Goal: Browse casually

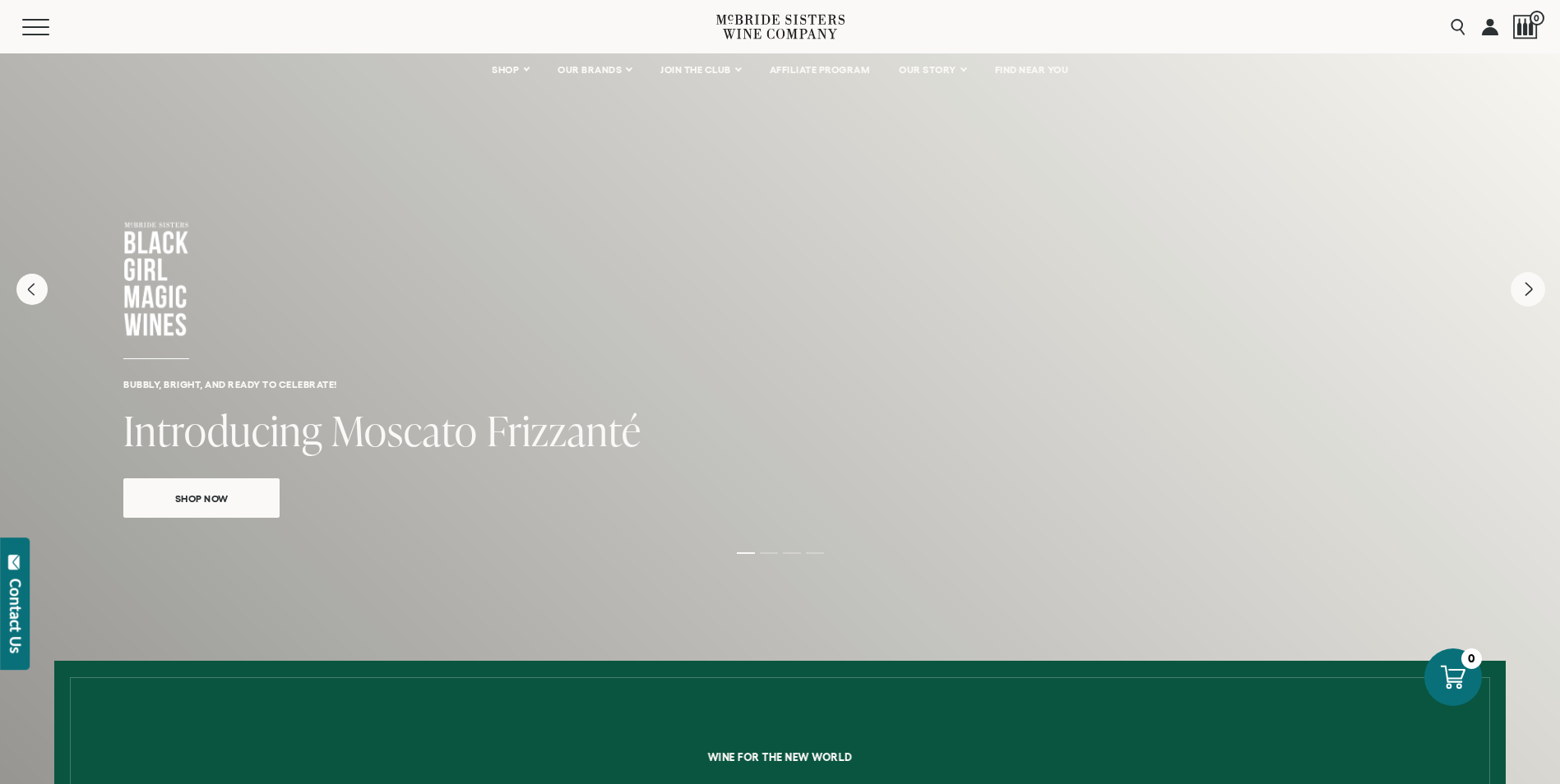
click at [1522, 281] on icon "Next" at bounding box center [1528, 290] width 35 height 35
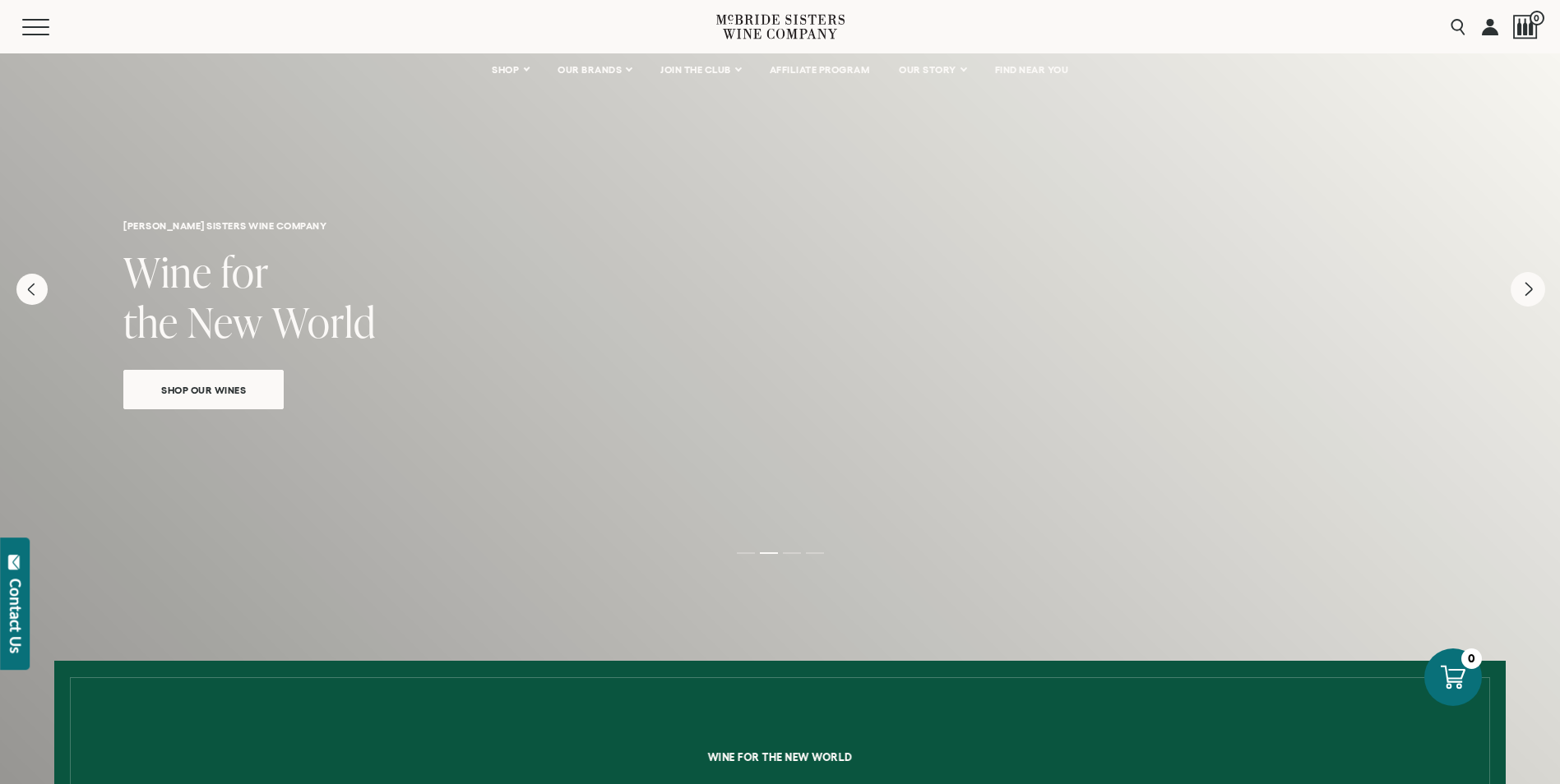
click at [1522, 280] on icon "Next" at bounding box center [1528, 290] width 35 height 35
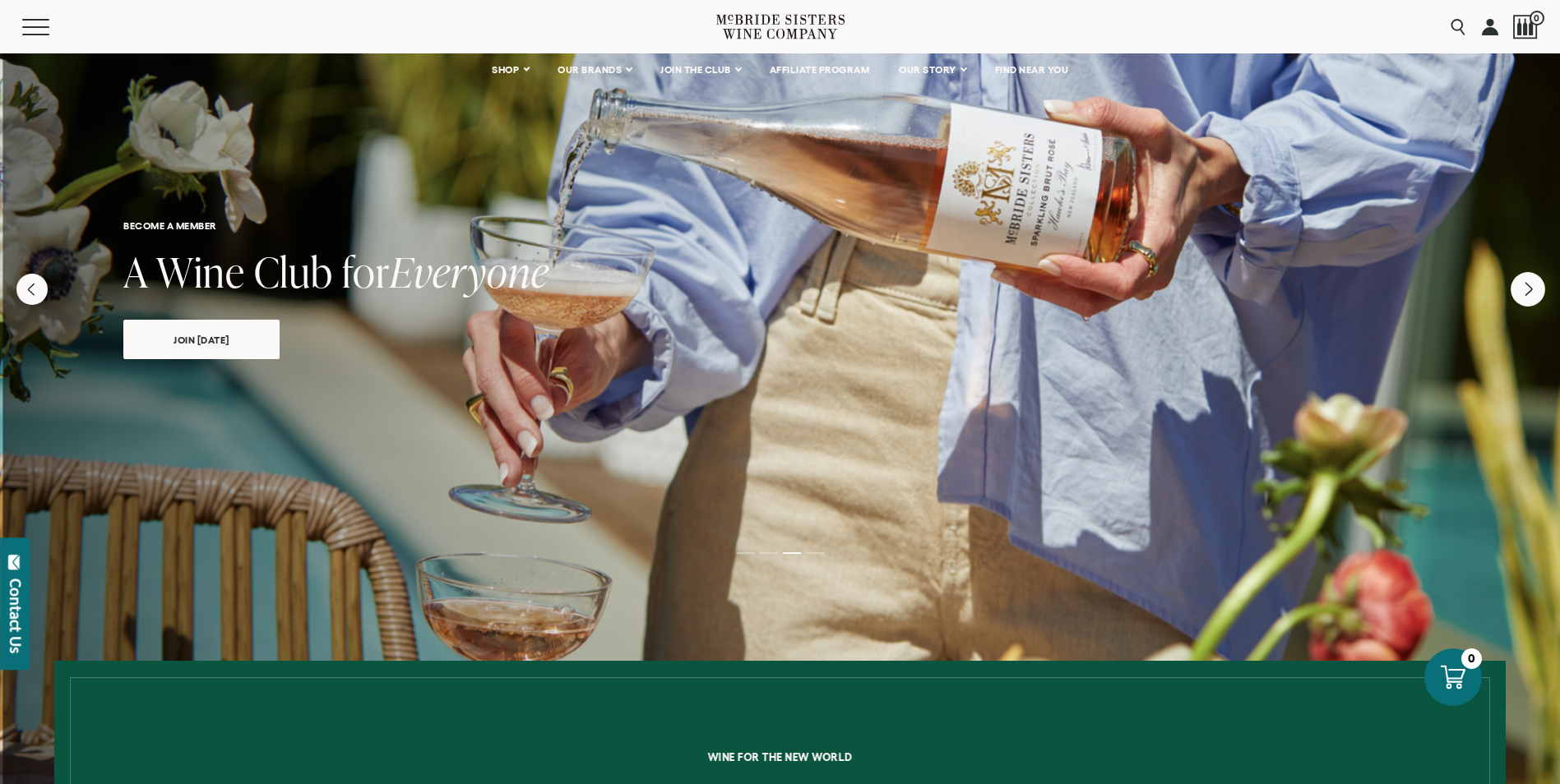
click at [1522, 280] on icon "Next" at bounding box center [1528, 290] width 35 height 35
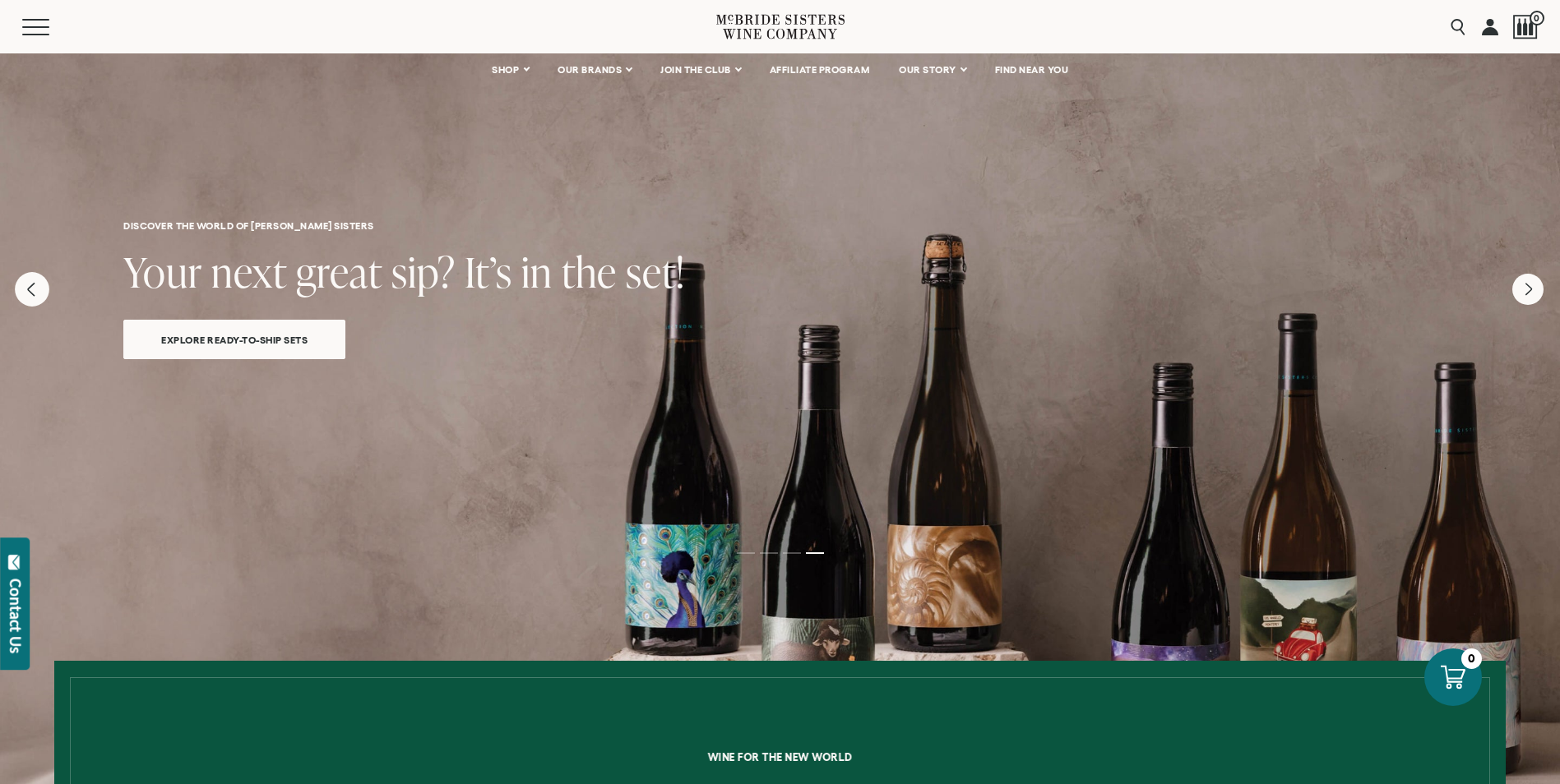
click at [36, 293] on icon "Previous" at bounding box center [32, 290] width 35 height 35
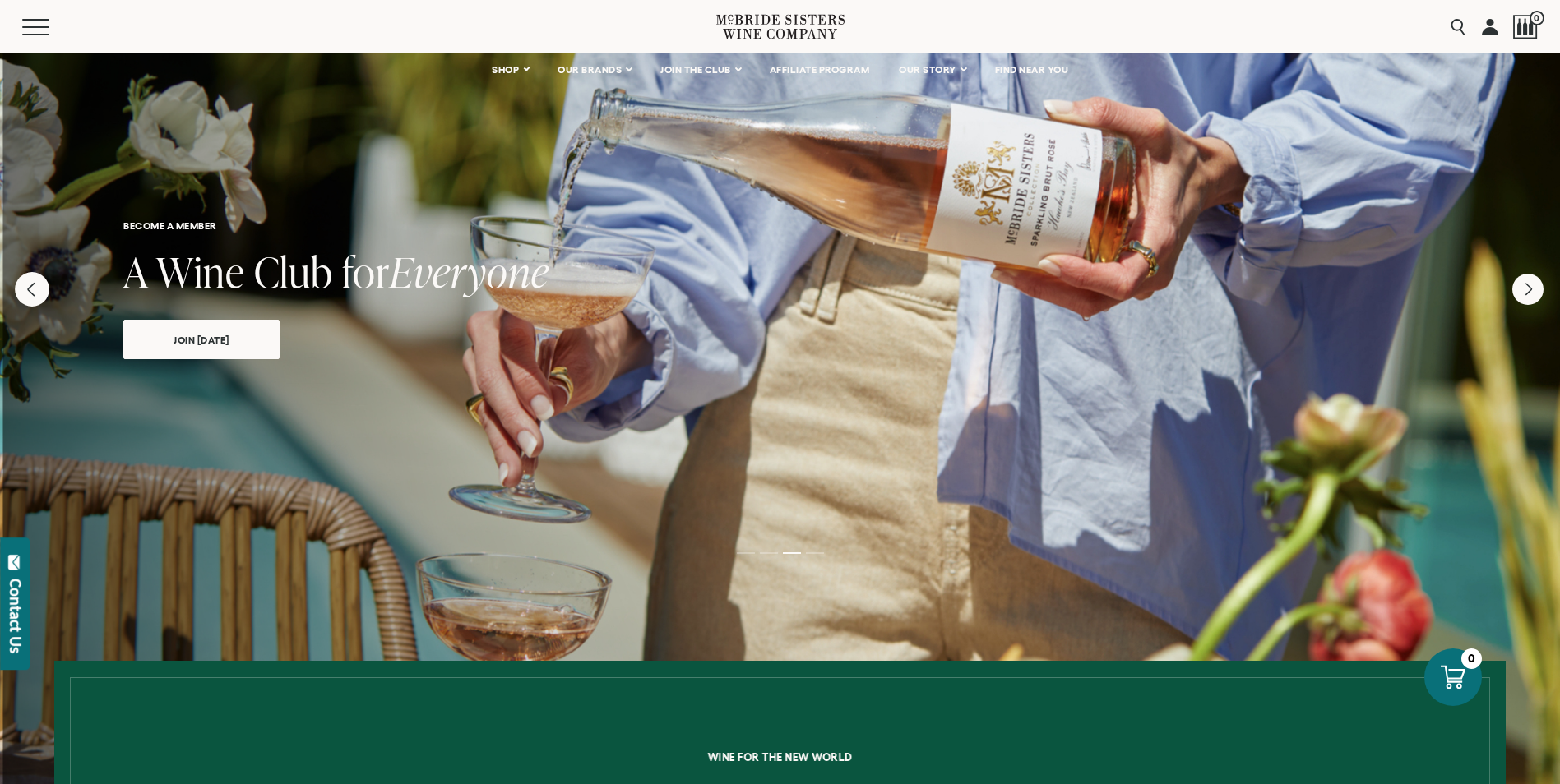
click at [36, 293] on icon "Previous" at bounding box center [32, 290] width 35 height 35
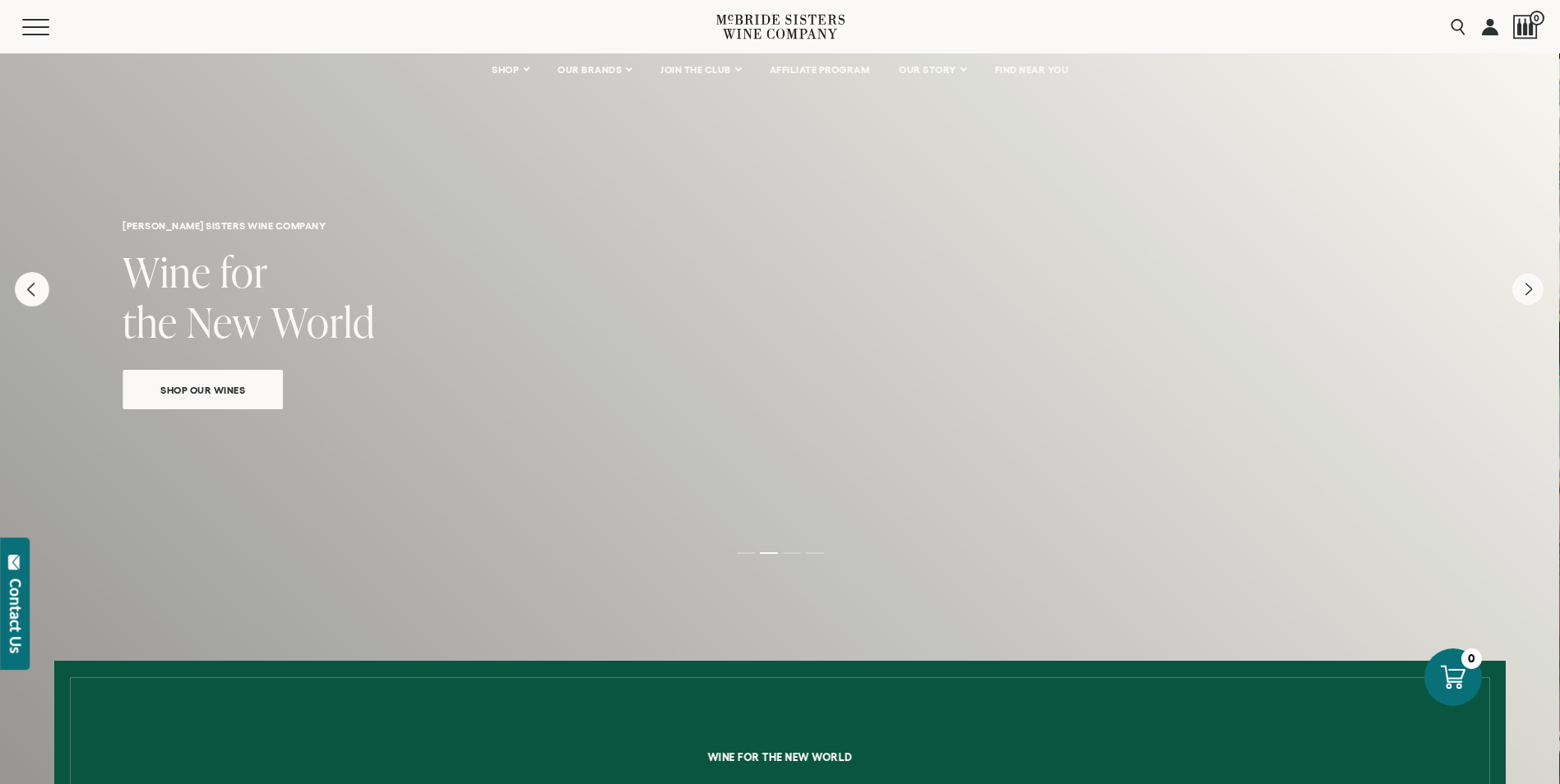
click at [36, 293] on icon "Previous" at bounding box center [32, 290] width 35 height 35
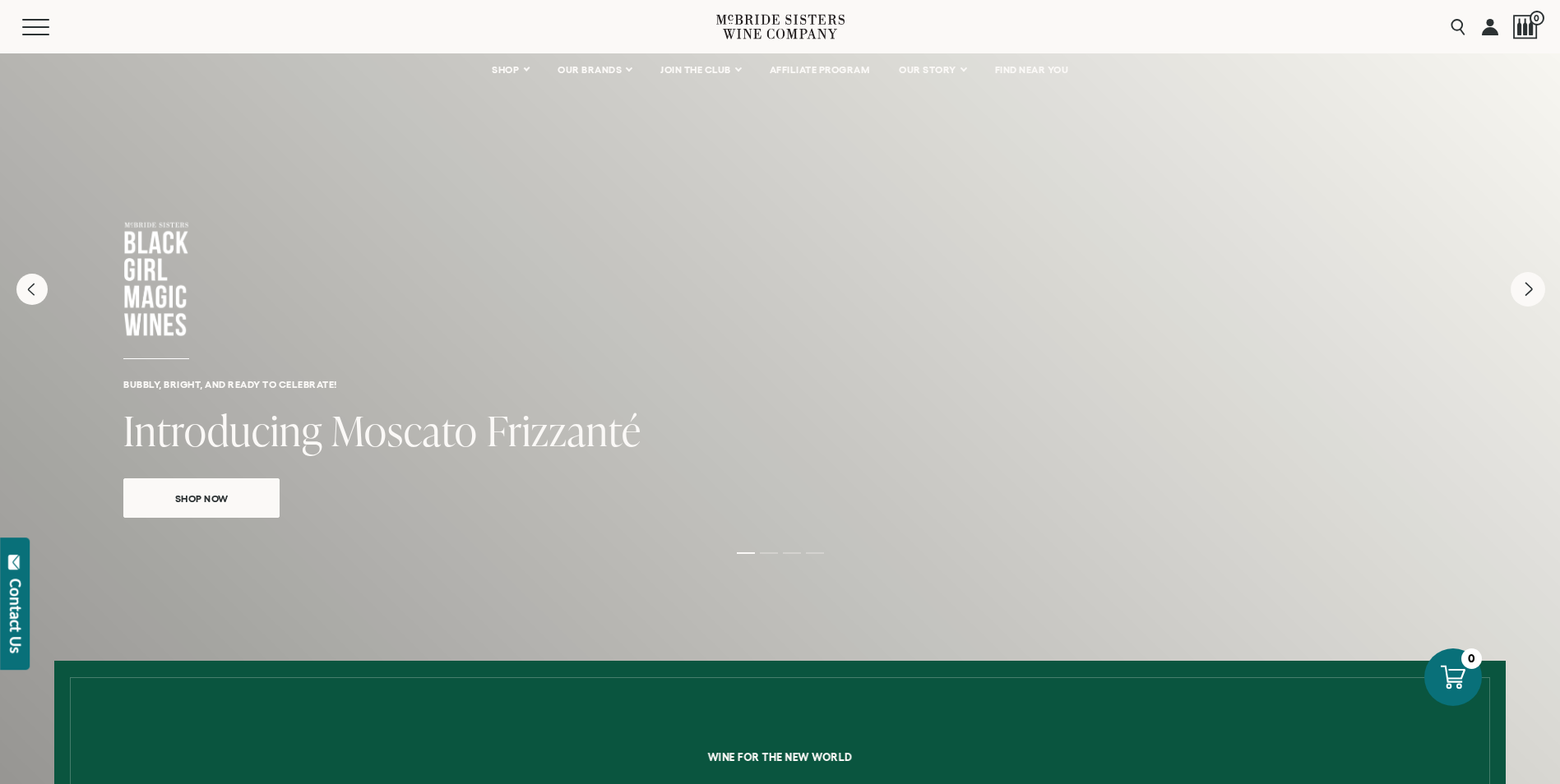
click at [1535, 296] on icon "Next" at bounding box center [1528, 290] width 35 height 35
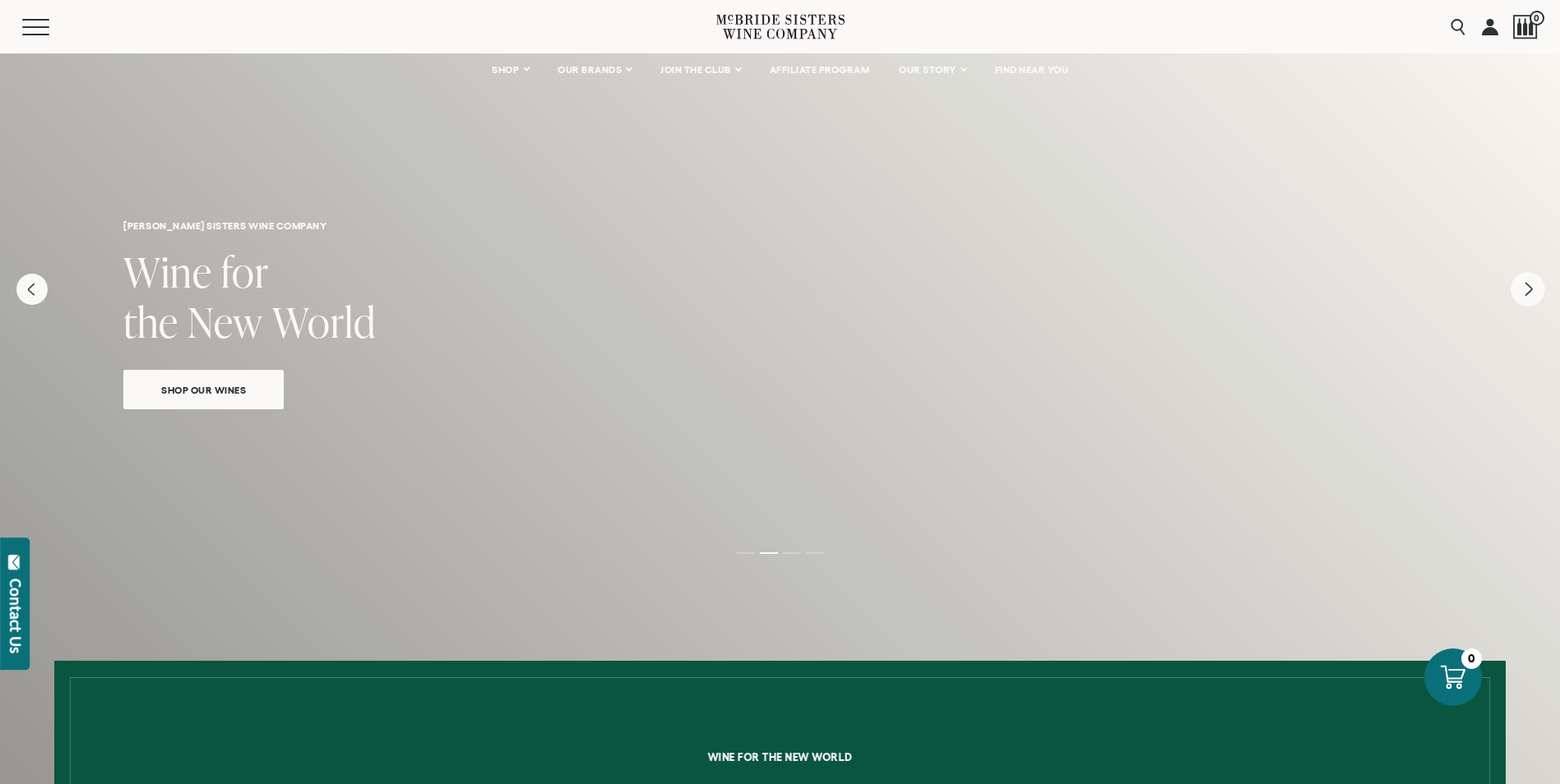
click at [1532, 294] on icon "Next" at bounding box center [1528, 290] width 35 height 35
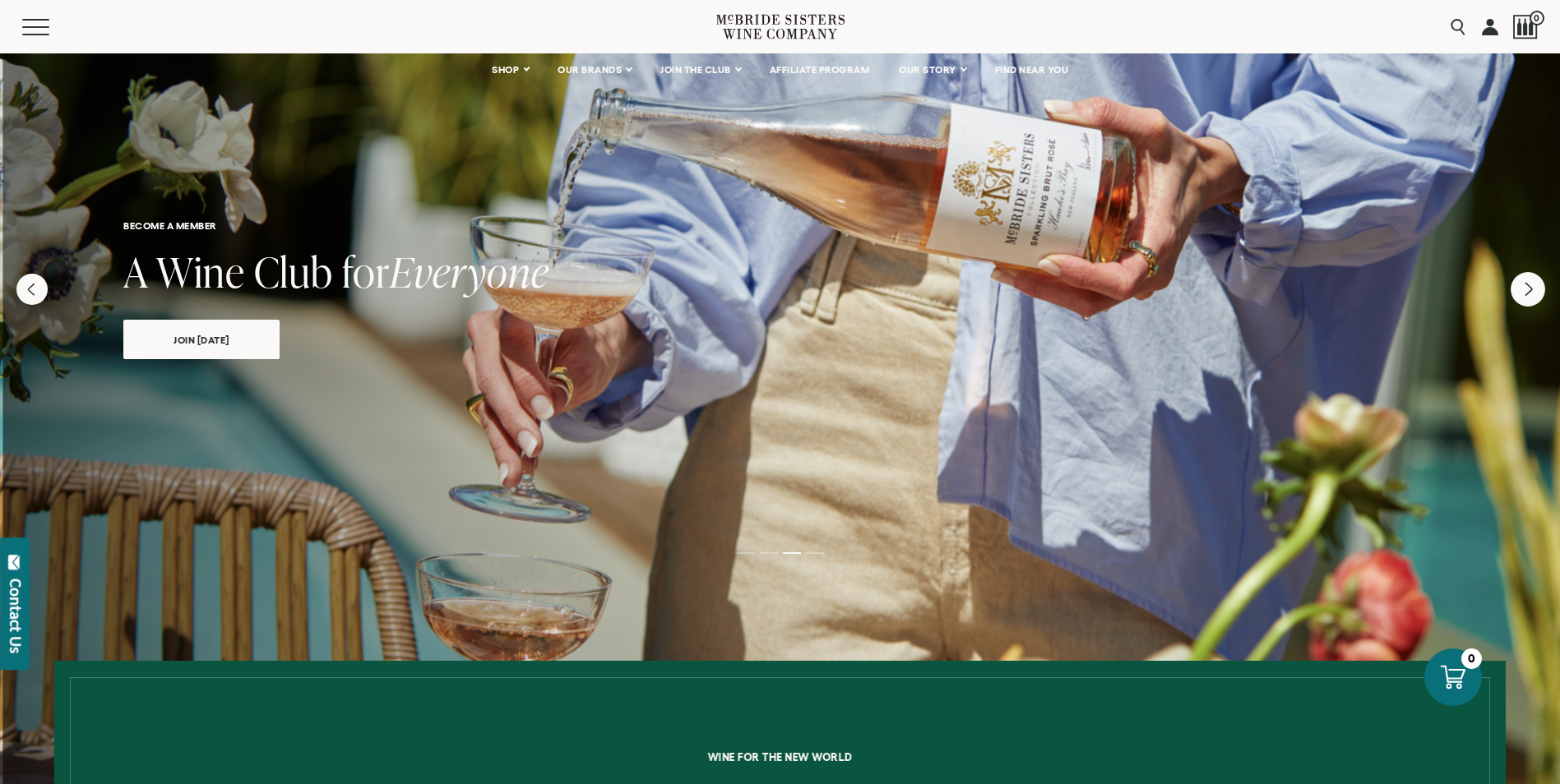
click at [1532, 294] on icon "Next" at bounding box center [1528, 290] width 35 height 35
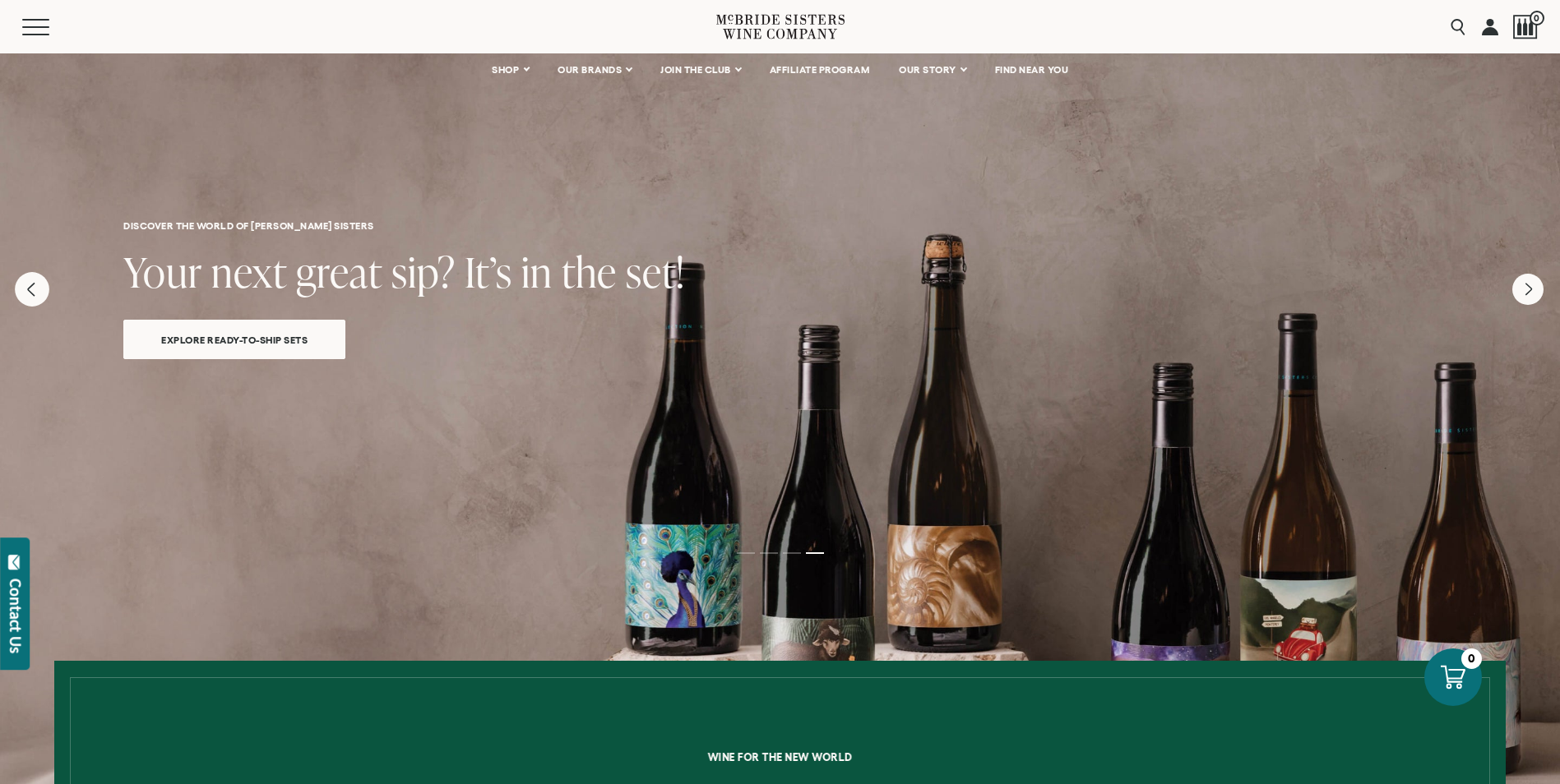
click at [34, 289] on icon "Previous" at bounding box center [32, 290] width 35 height 35
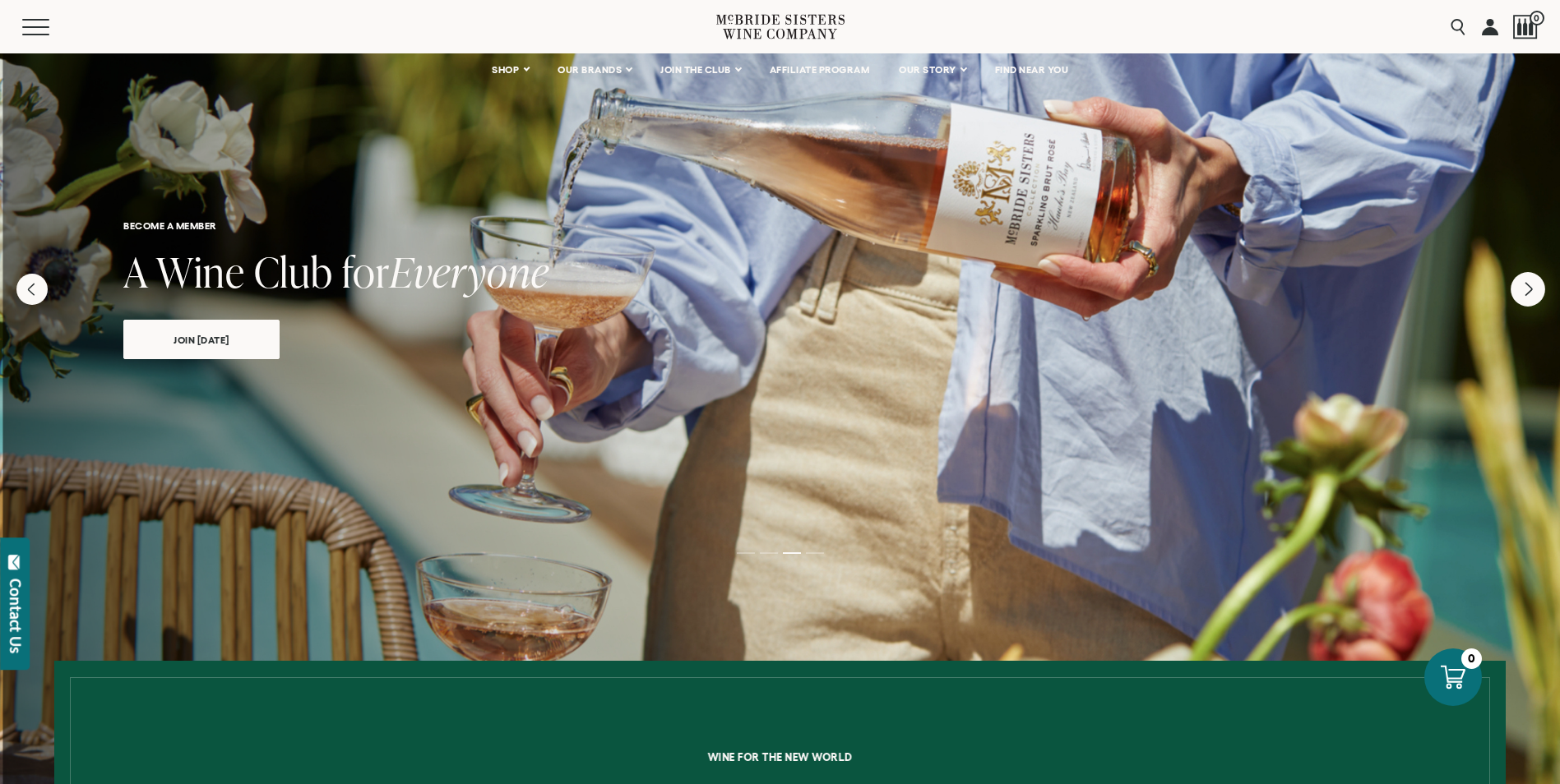
click at [1522, 297] on icon "Next" at bounding box center [1528, 290] width 35 height 35
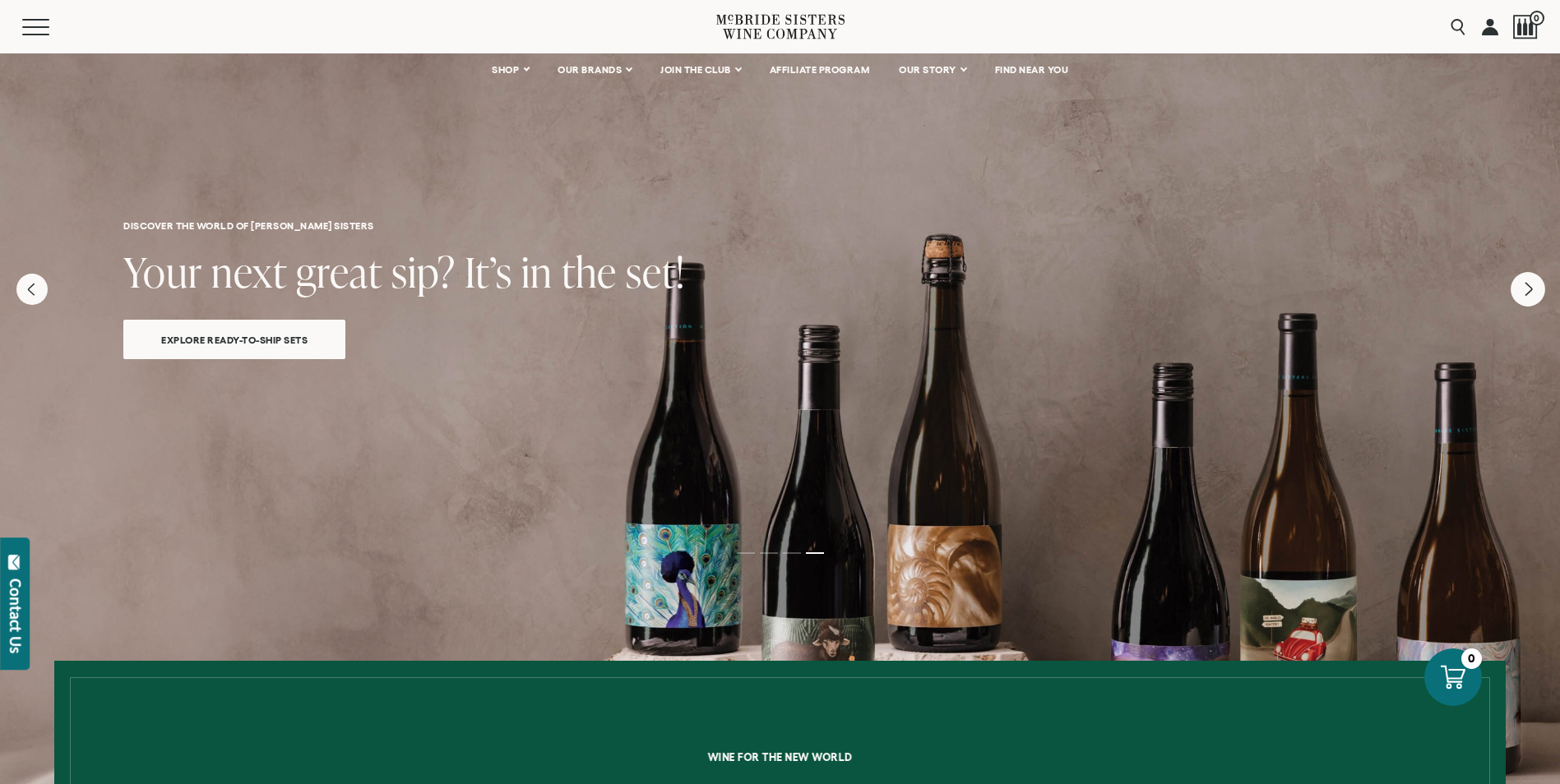
click at [1522, 297] on icon "Next" at bounding box center [1528, 290] width 35 height 35
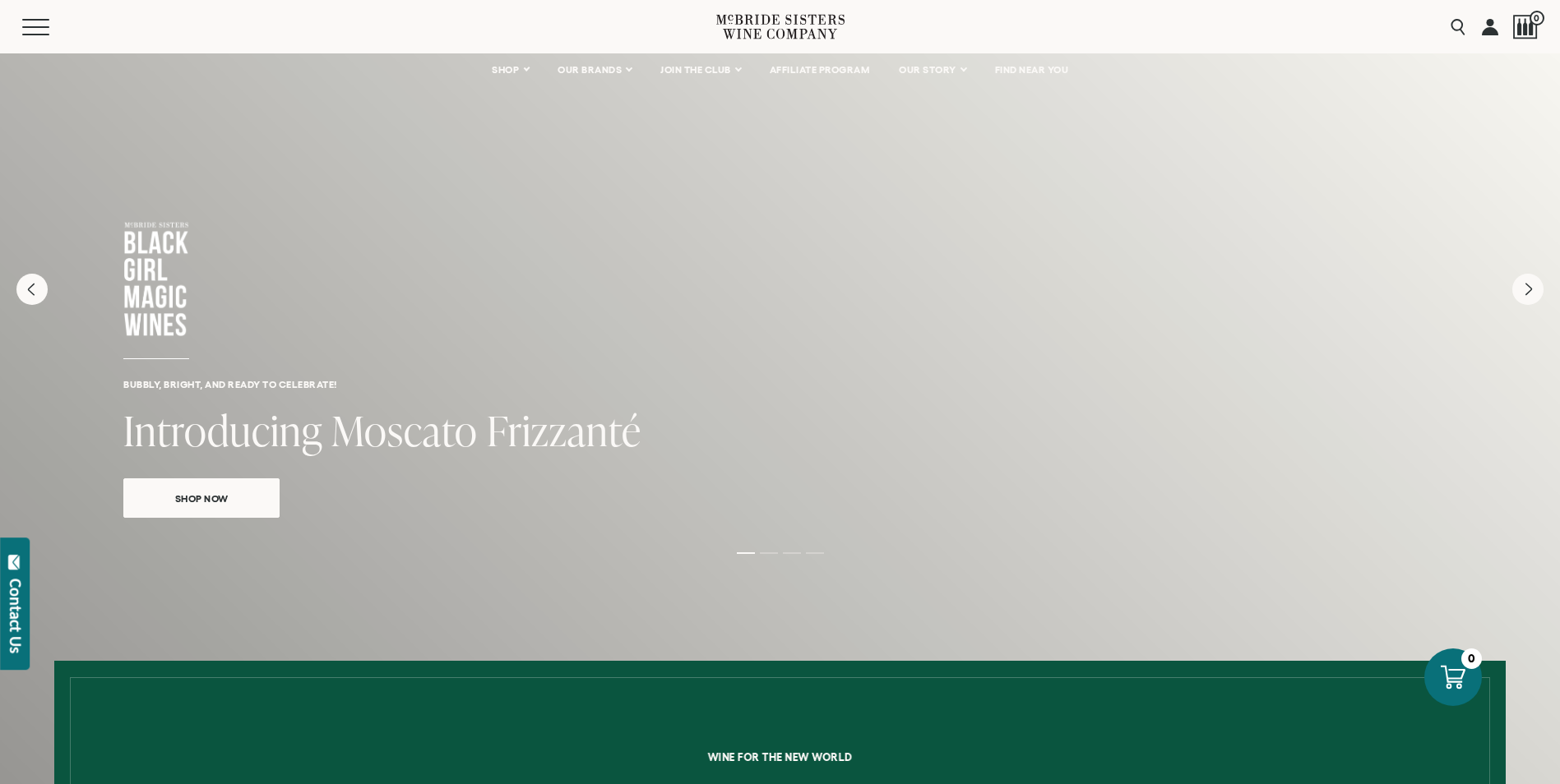
click at [1525, 293] on icon "Next" at bounding box center [1528, 290] width 32 height 32
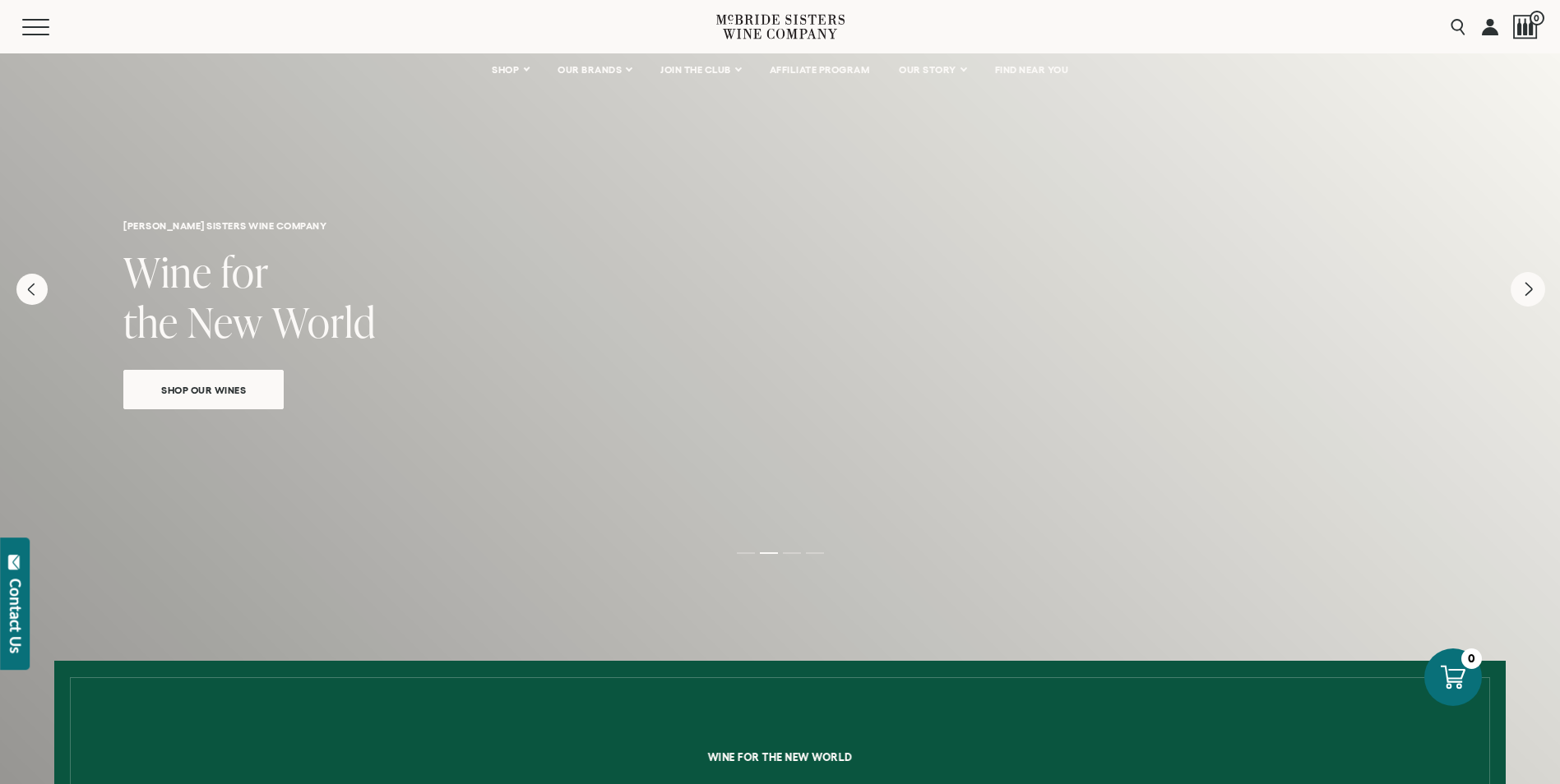
click at [1531, 289] on icon "Next" at bounding box center [1528, 290] width 7 height 13
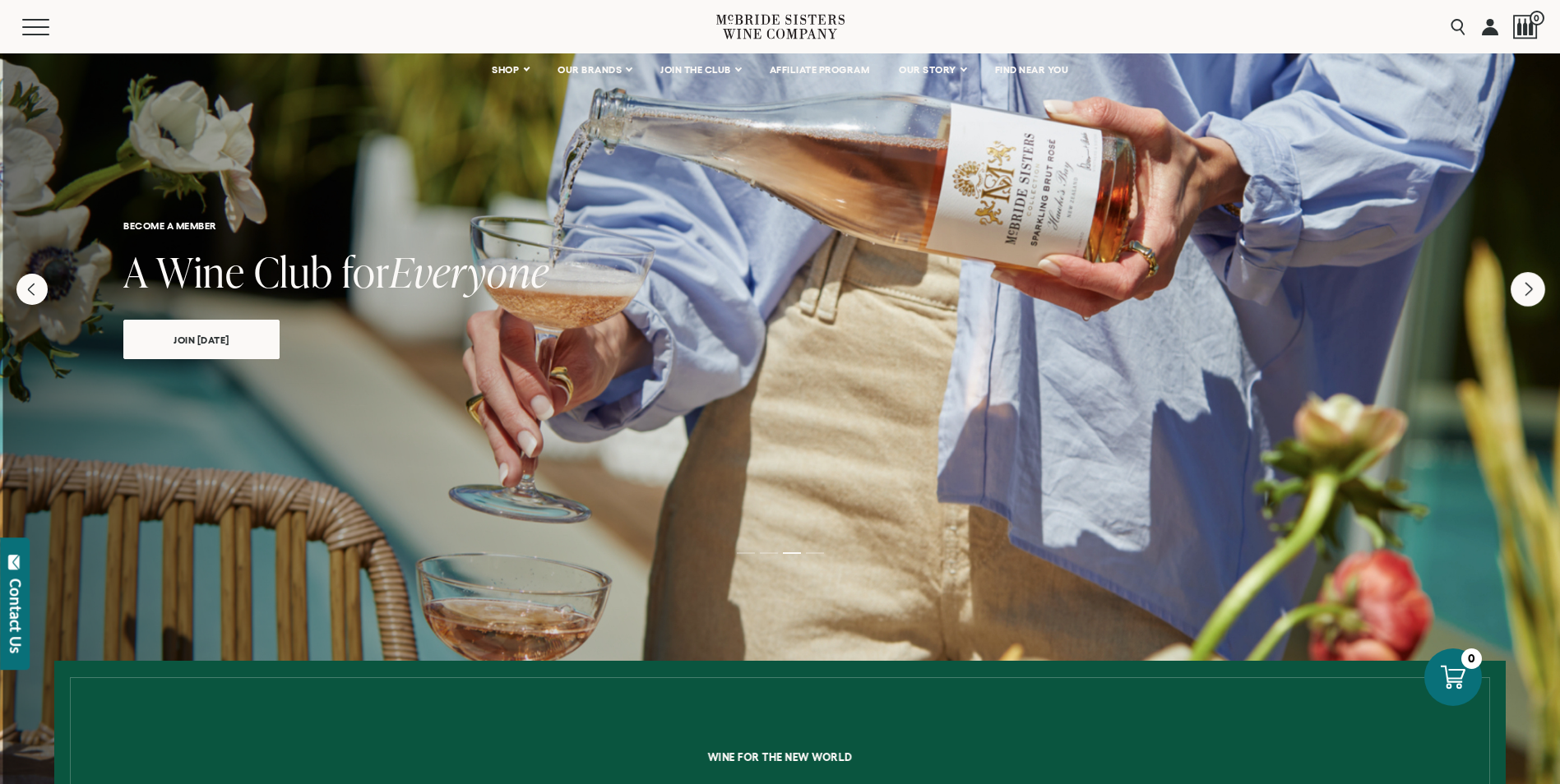
click at [1531, 289] on icon "Next" at bounding box center [1528, 290] width 7 height 13
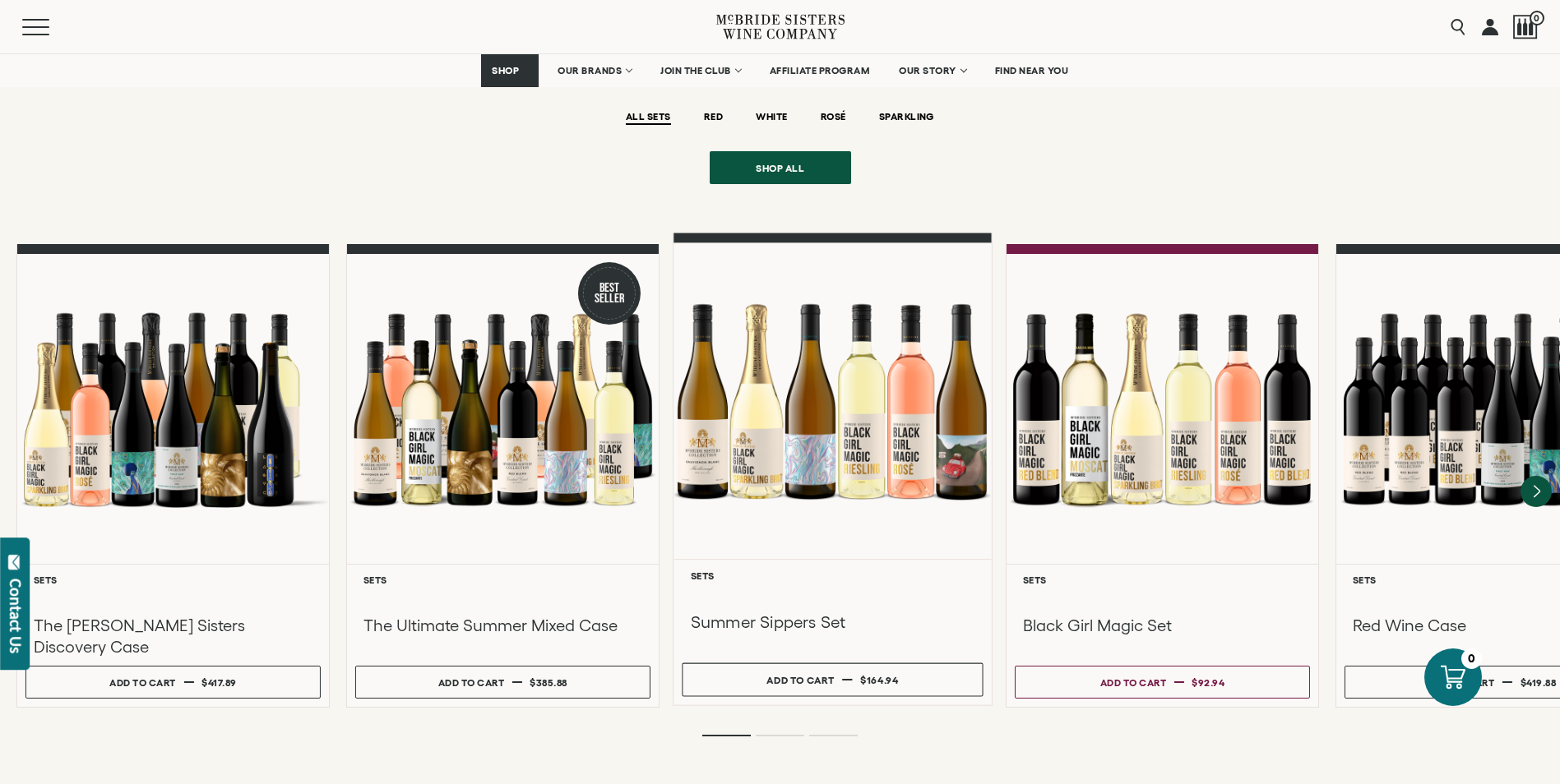
scroll to position [904, 0]
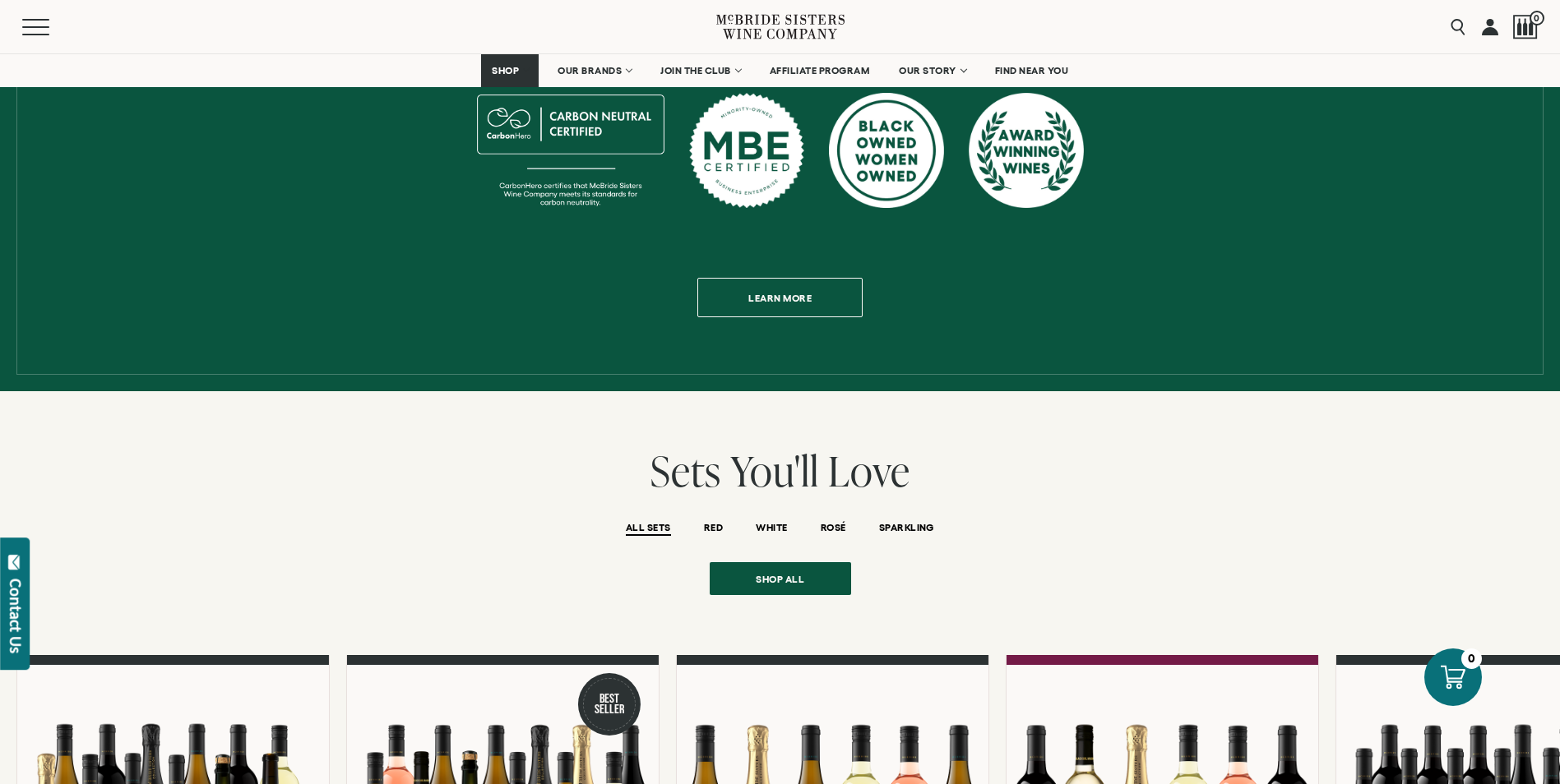
click at [772, 12] on icon at bounding box center [780, 27] width 129 height 46
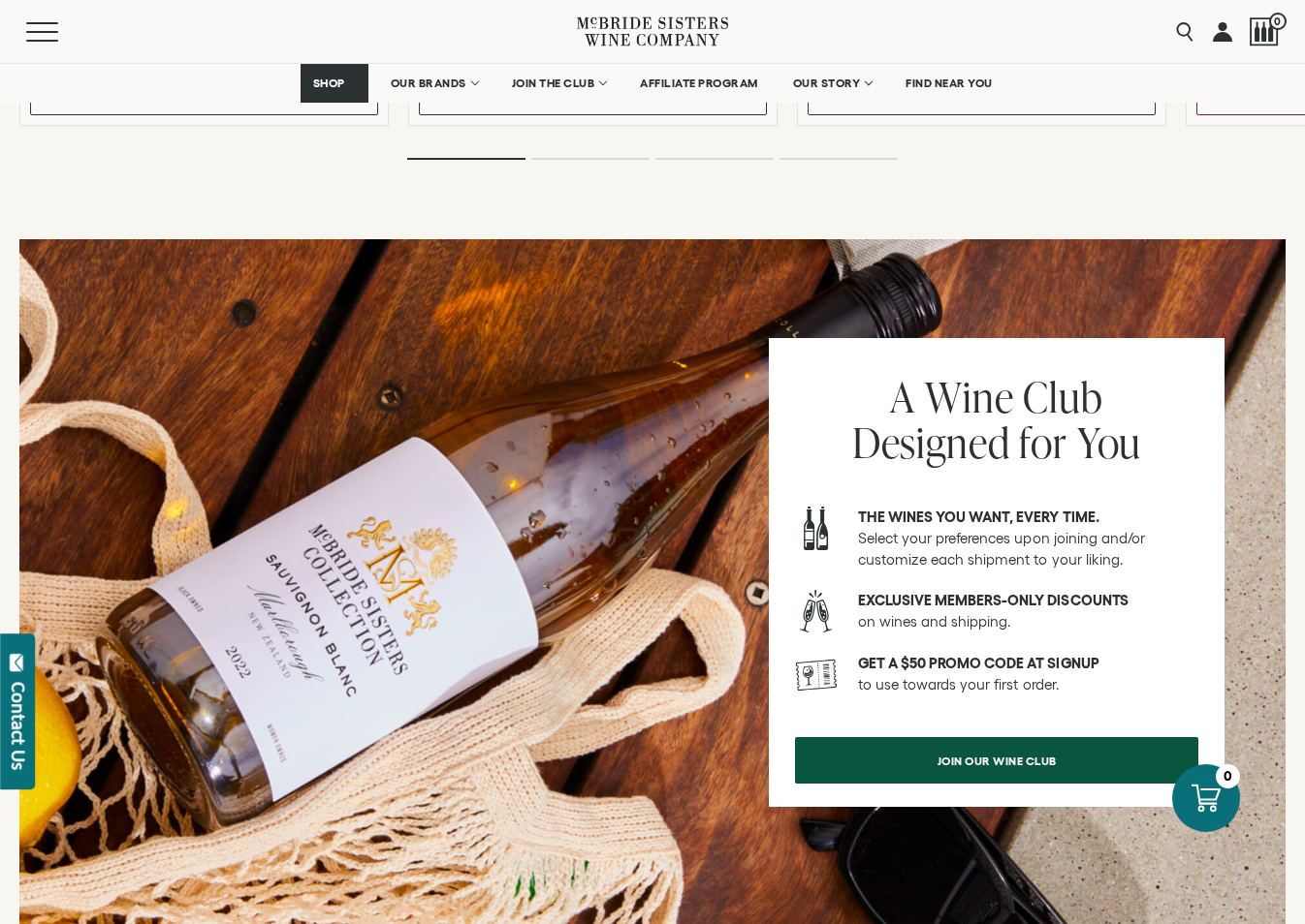
scroll to position [2520, 0]
